Goal: Navigation & Orientation: Find specific page/section

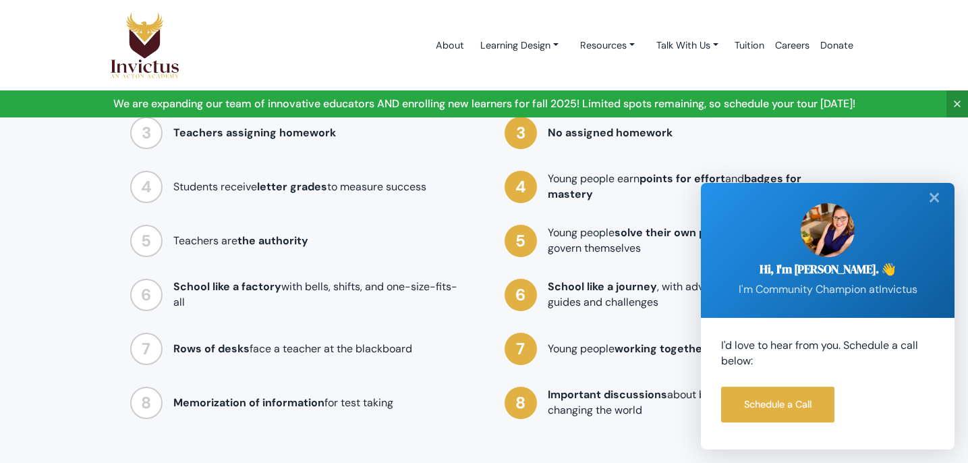
scroll to position [1214, 0]
click at [485, 50] on link "Learning Design" at bounding box center [520, 45] width 100 height 25
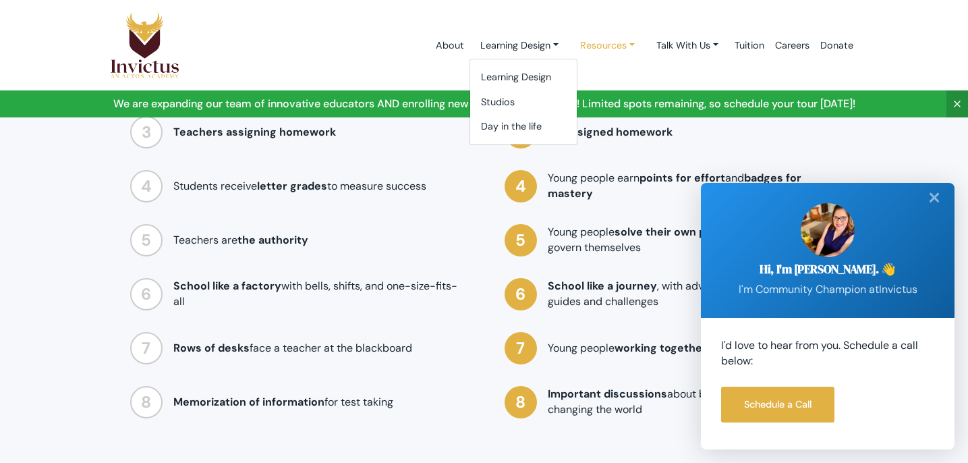
click at [570, 41] on link "Resources" at bounding box center [520, 45] width 100 height 25
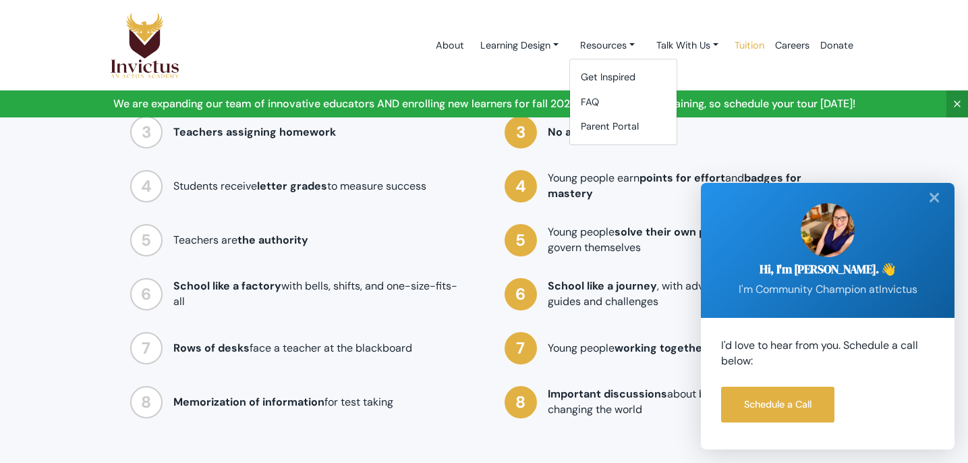
click at [732, 43] on link "Tuition" at bounding box center [750, 45] width 40 height 57
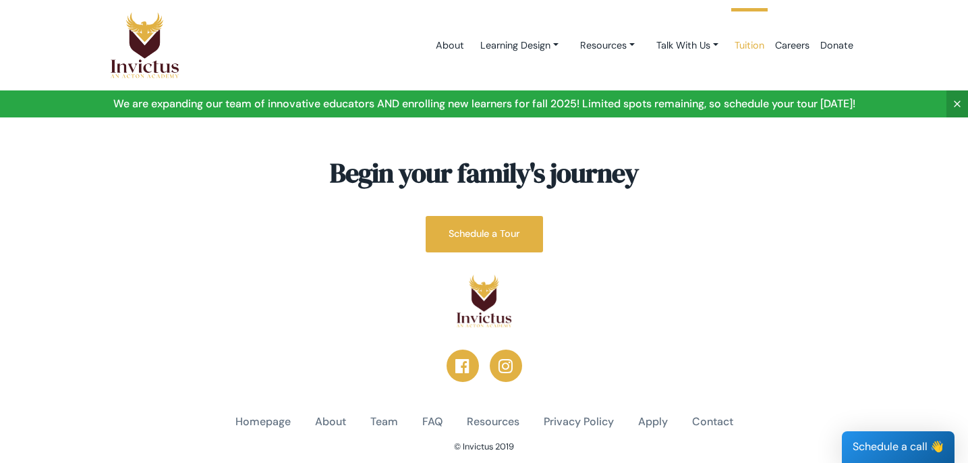
scroll to position [345, 0]
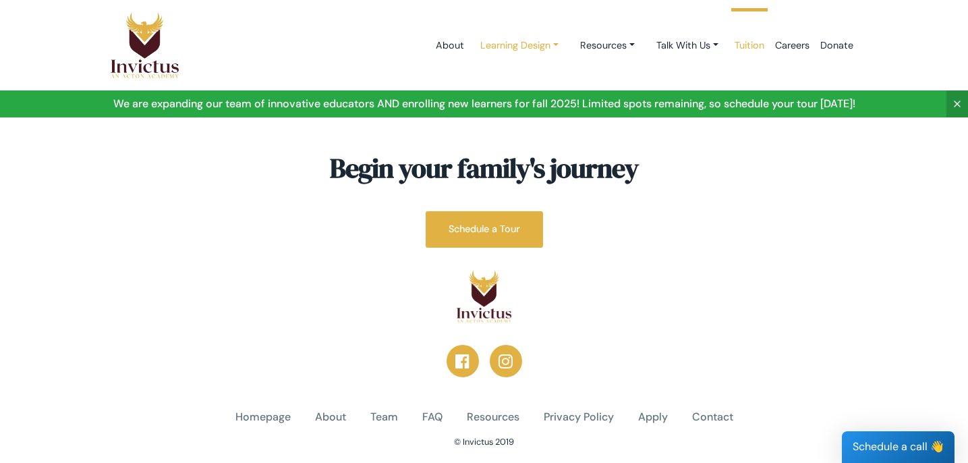
click at [541, 48] on link "Learning Design" at bounding box center [520, 45] width 100 height 25
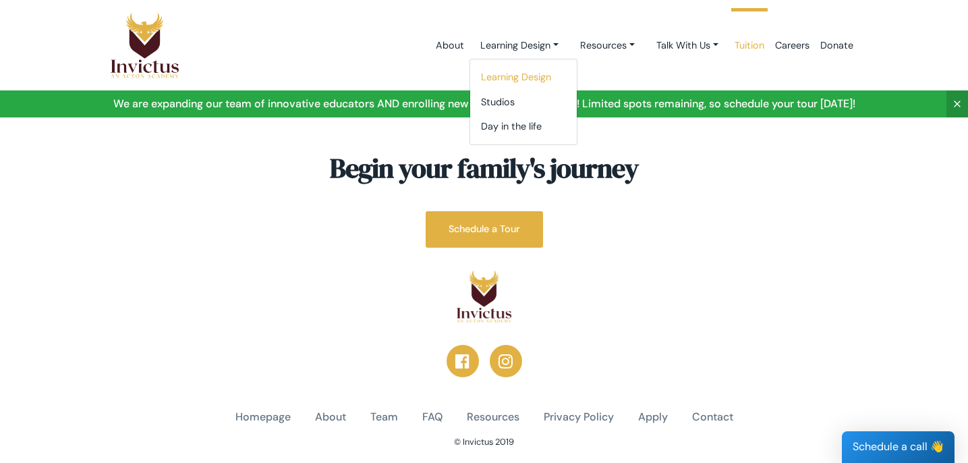
click at [524, 74] on link "Learning Design" at bounding box center [523, 77] width 107 height 25
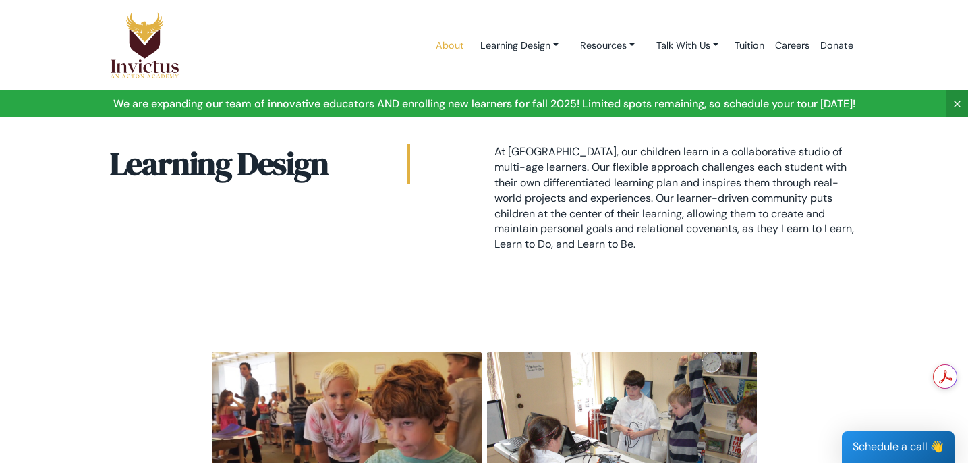
click at [440, 49] on link "About" at bounding box center [450, 45] width 39 height 57
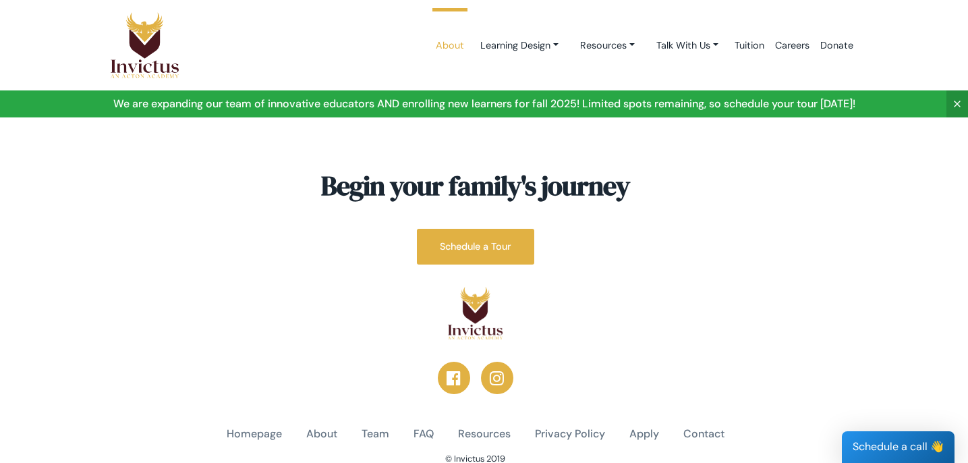
scroll to position [3586, 9]
